Goal: Transaction & Acquisition: Purchase product/service

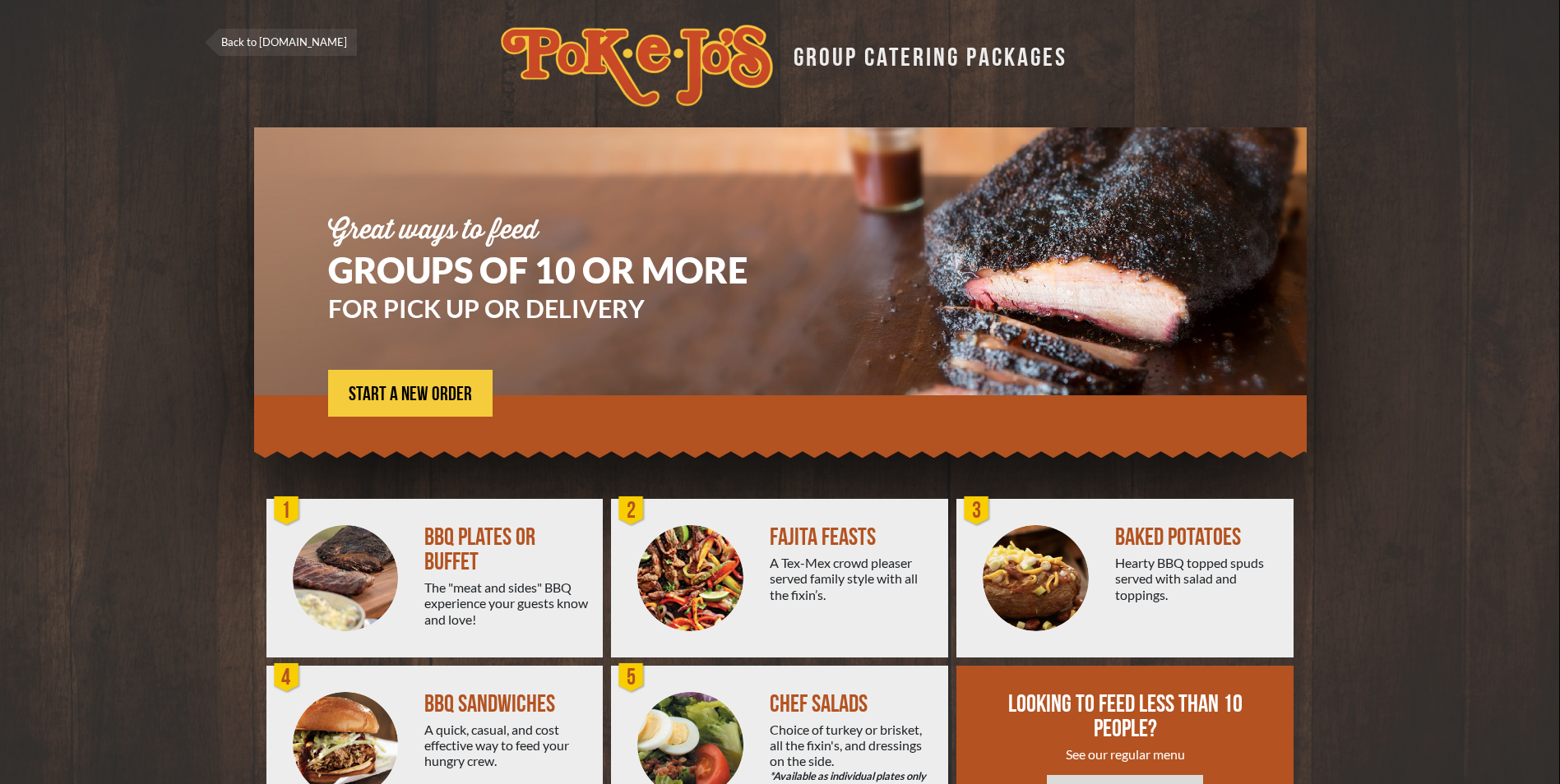
scroll to position [82, 0]
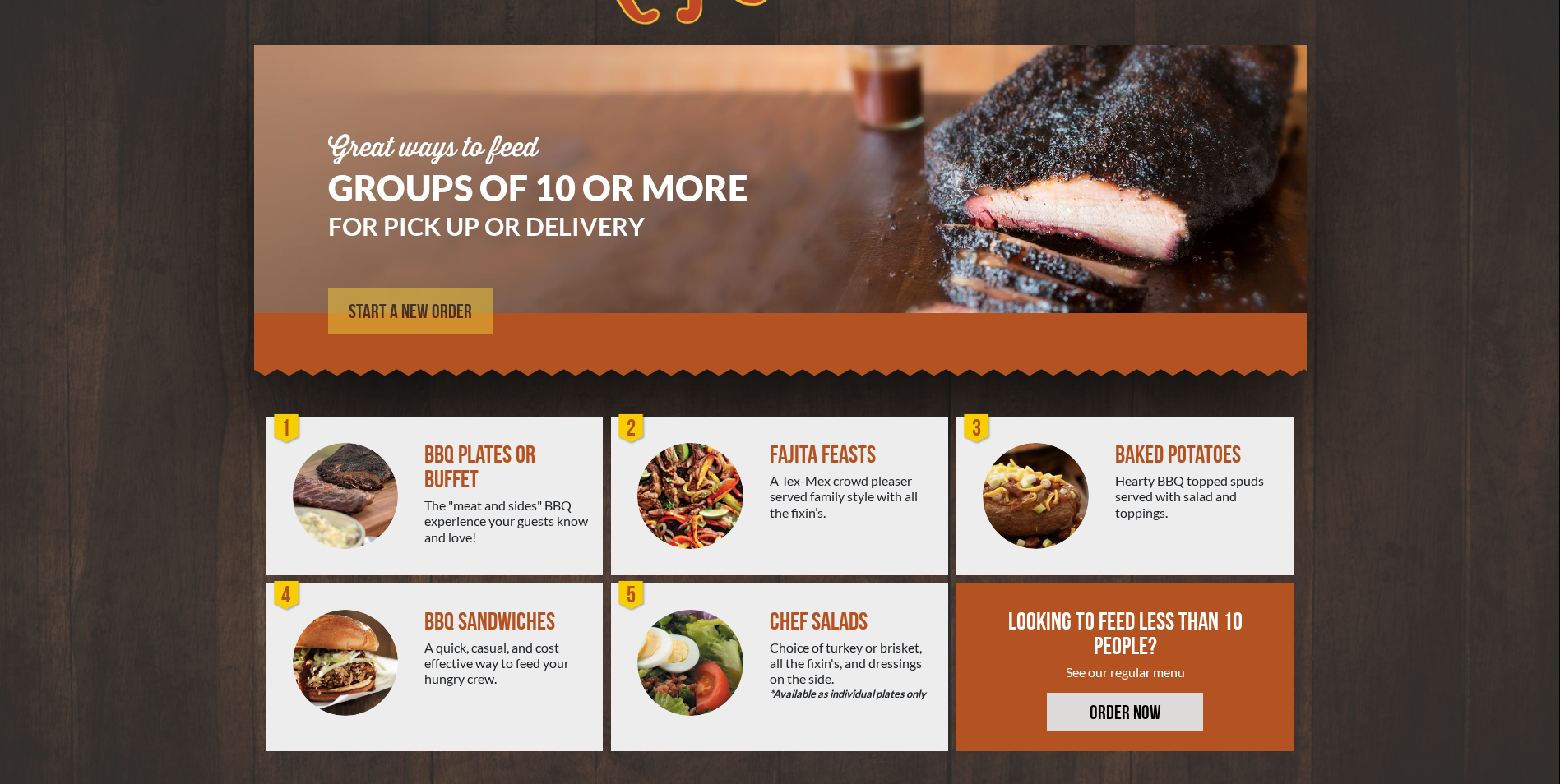
click at [414, 303] on span "START A NEW ORDER" at bounding box center [410, 312] width 124 height 20
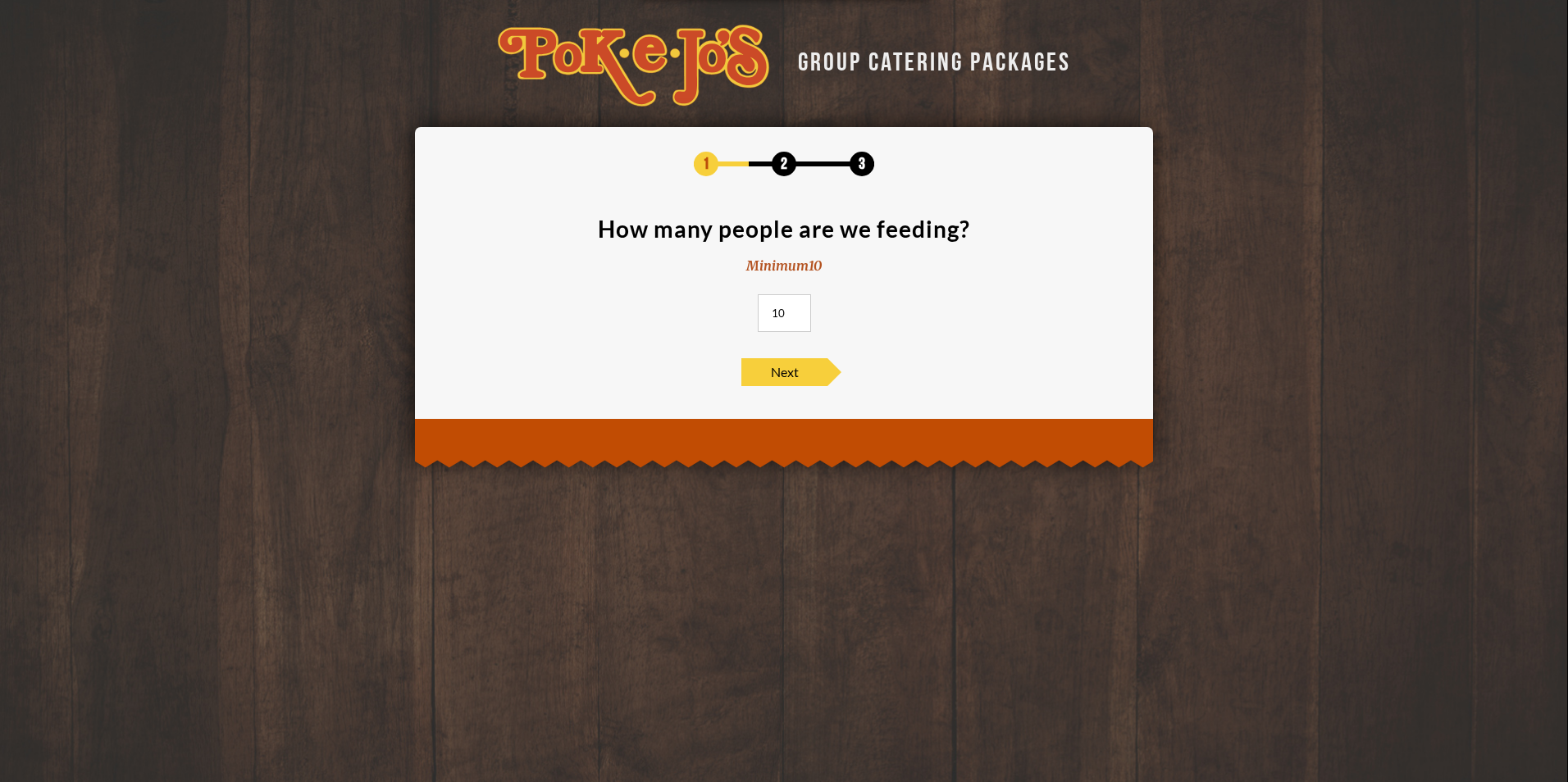
click at [779, 311] on input "10" at bounding box center [784, 313] width 54 height 38
type input "110"
click at [770, 365] on span "Next" at bounding box center [784, 373] width 86 height 28
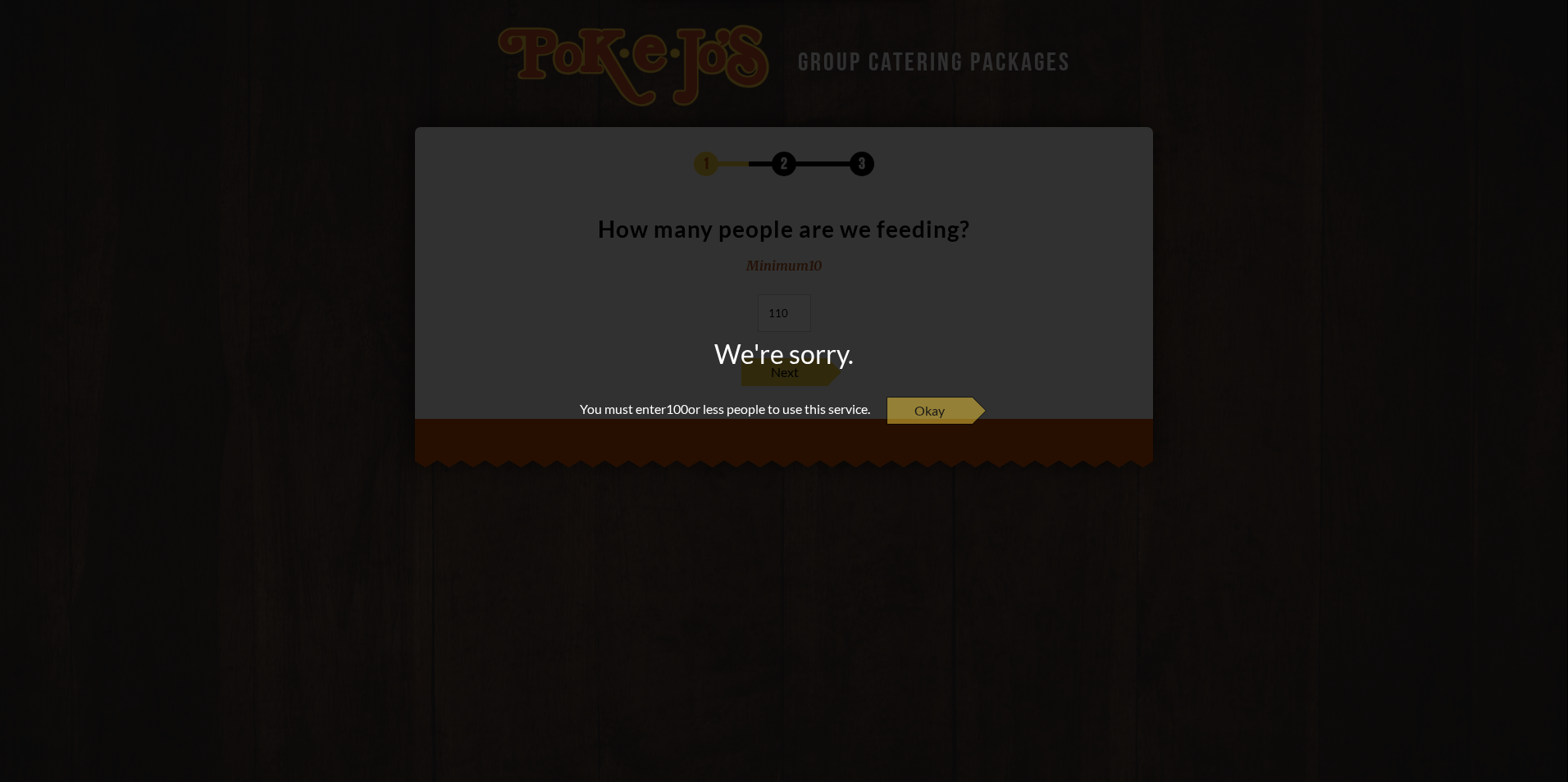
click at [957, 407] on span "Okay" at bounding box center [929, 411] width 86 height 28
